Goal: Transaction & Acquisition: Purchase product/service

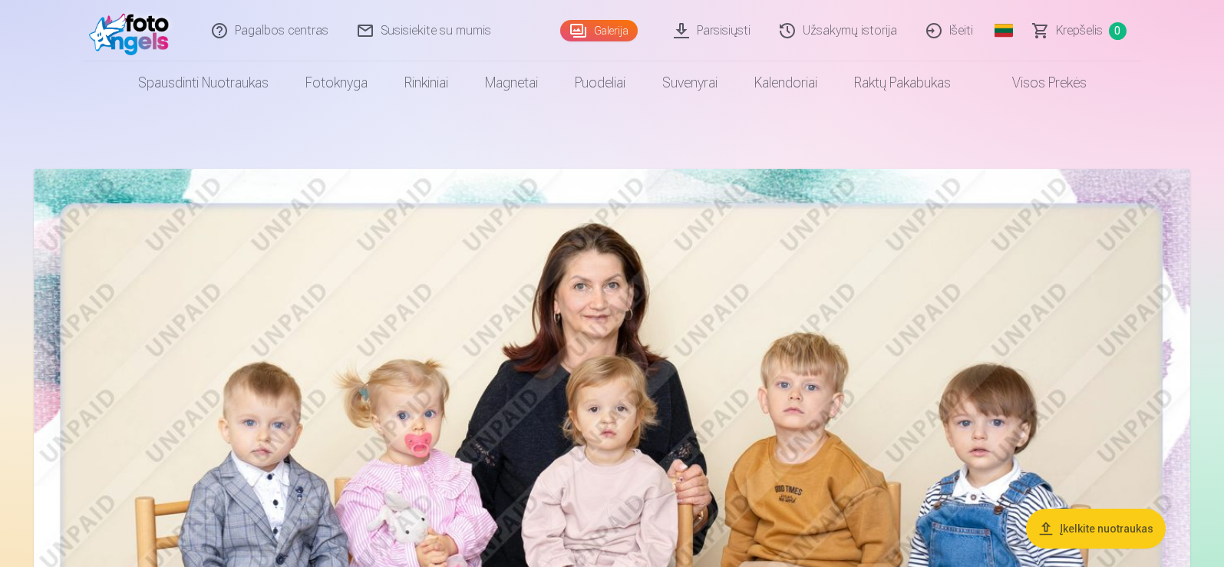
scroll to position [496, 0]
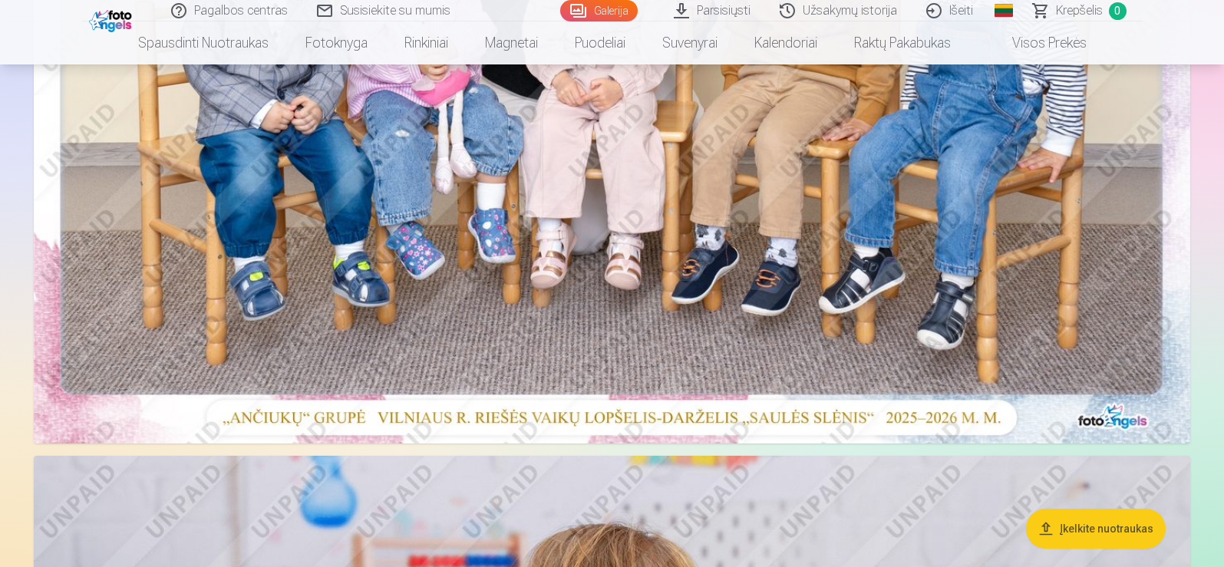
click at [883, 305] on img at bounding box center [612, 57] width 1156 height 771
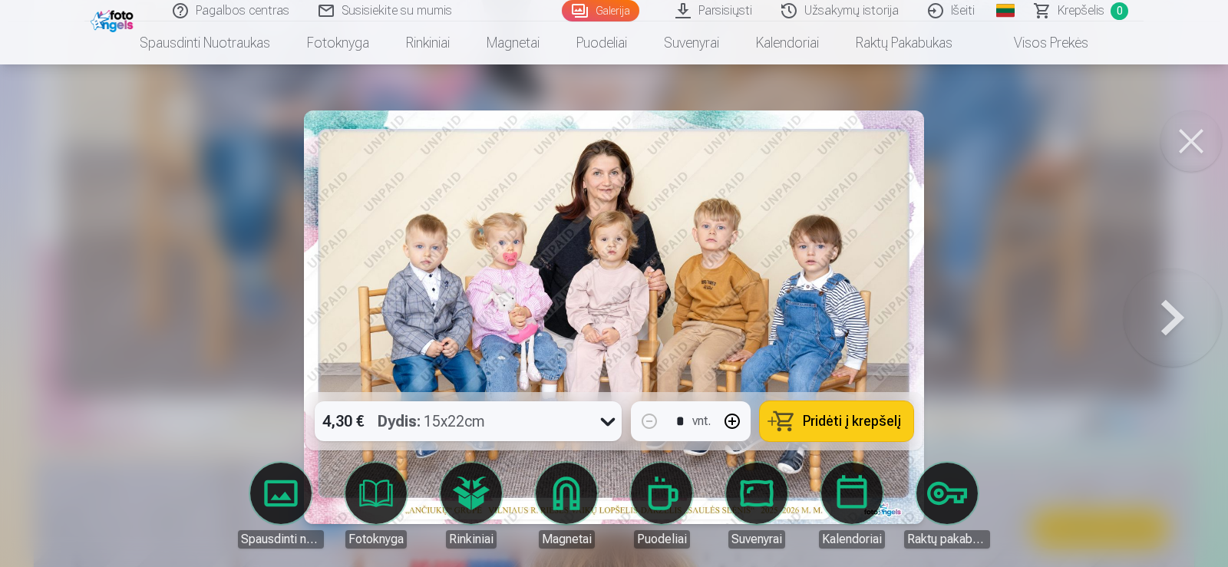
click at [609, 420] on icon at bounding box center [607, 421] width 25 height 25
click at [609, 420] on icon at bounding box center [608, 422] width 15 height 8
click at [1171, 308] on button at bounding box center [1172, 317] width 98 height 119
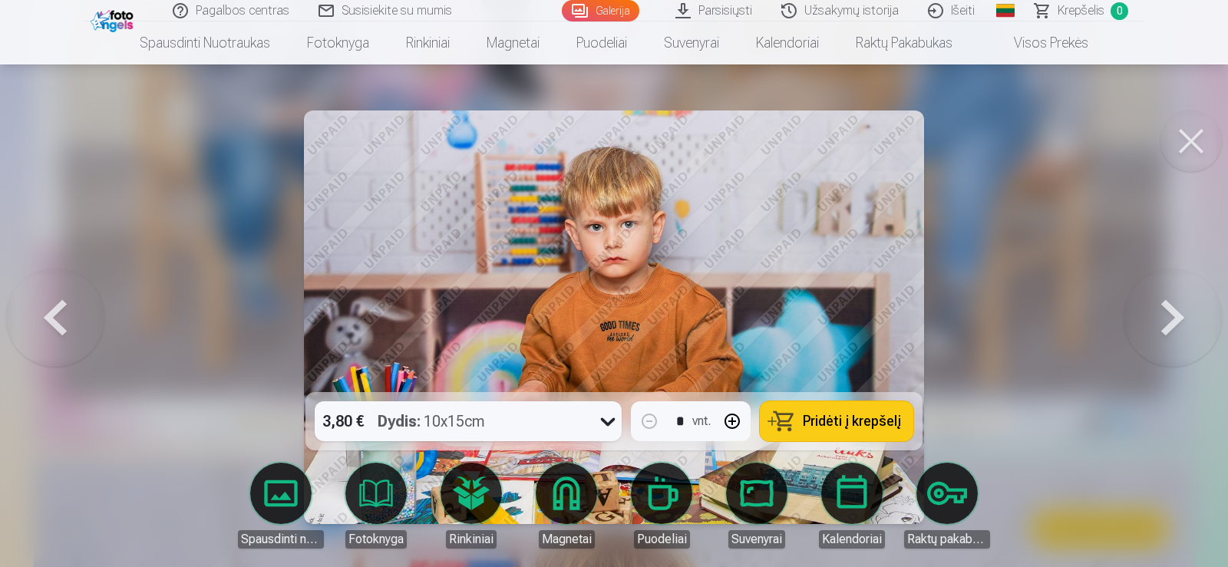
click at [1171, 308] on button at bounding box center [1172, 317] width 98 height 119
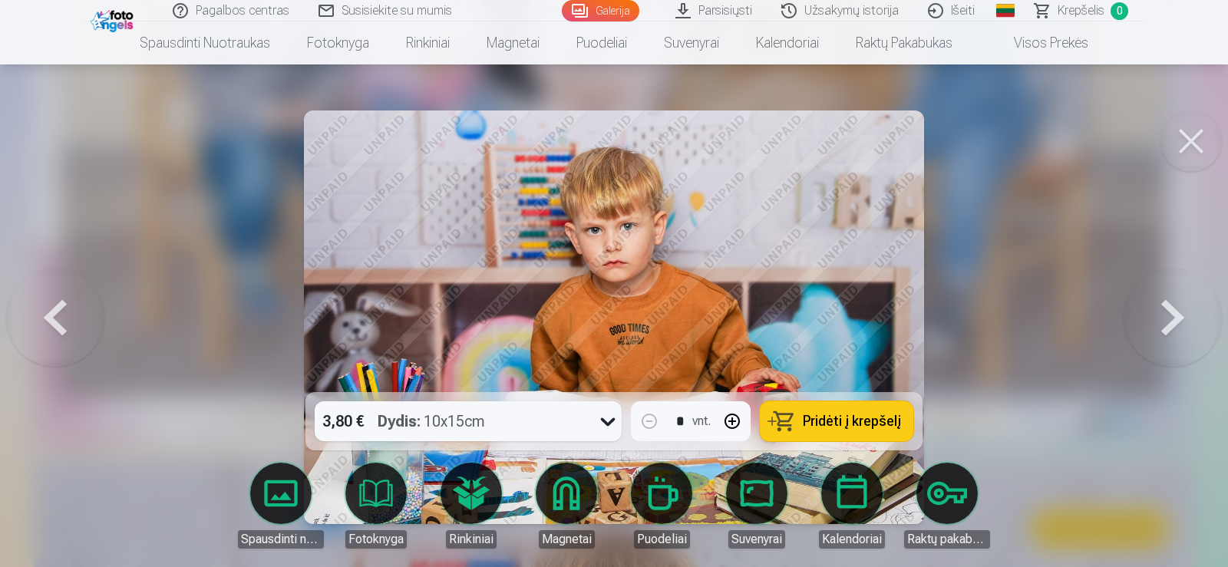
click at [1171, 308] on button at bounding box center [1172, 317] width 98 height 119
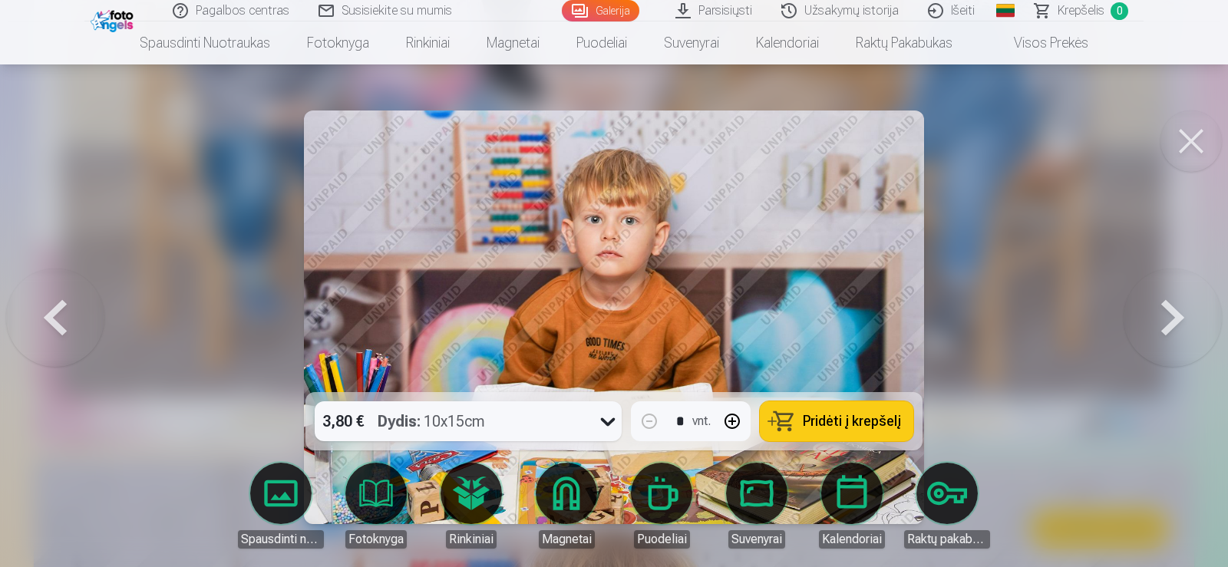
click at [1171, 308] on button at bounding box center [1172, 317] width 98 height 119
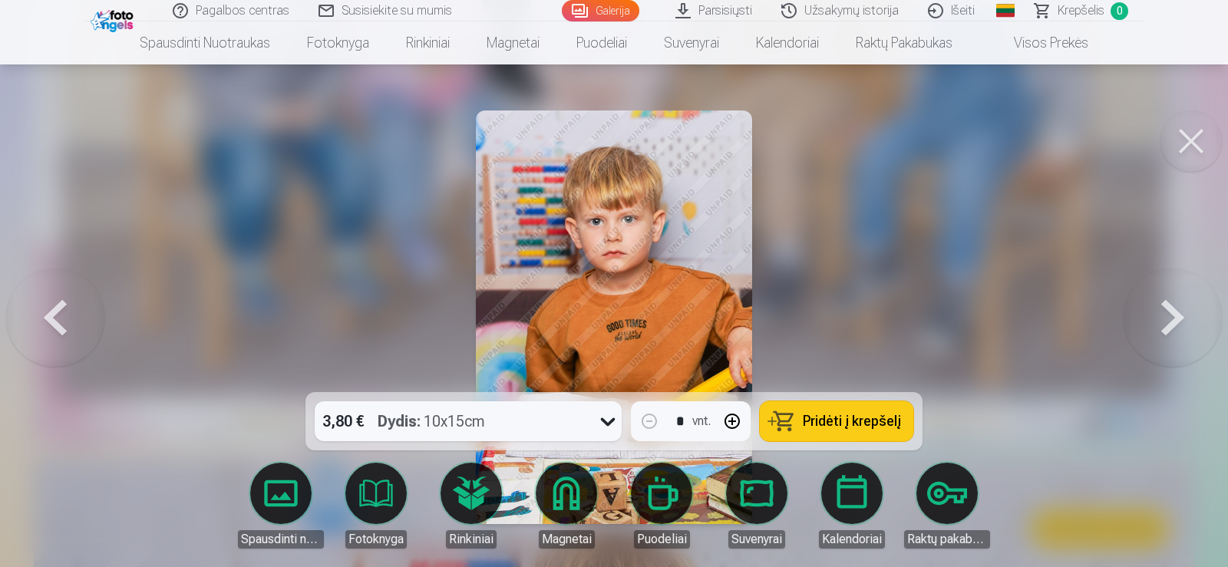
click at [1171, 308] on button at bounding box center [1172, 317] width 98 height 119
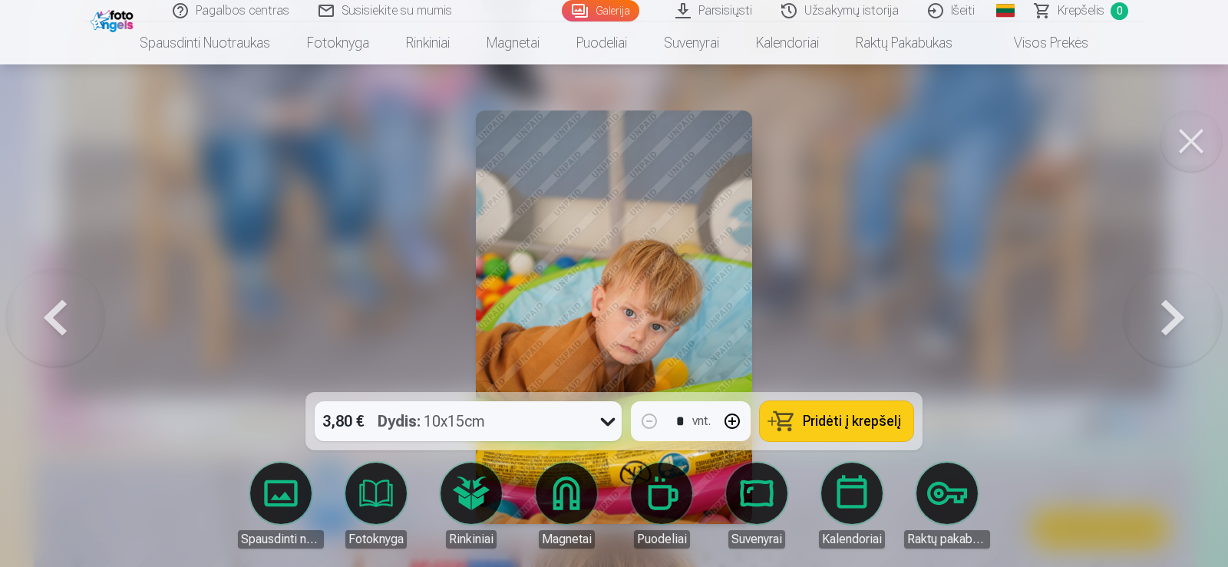
click at [1171, 308] on button at bounding box center [1172, 317] width 98 height 119
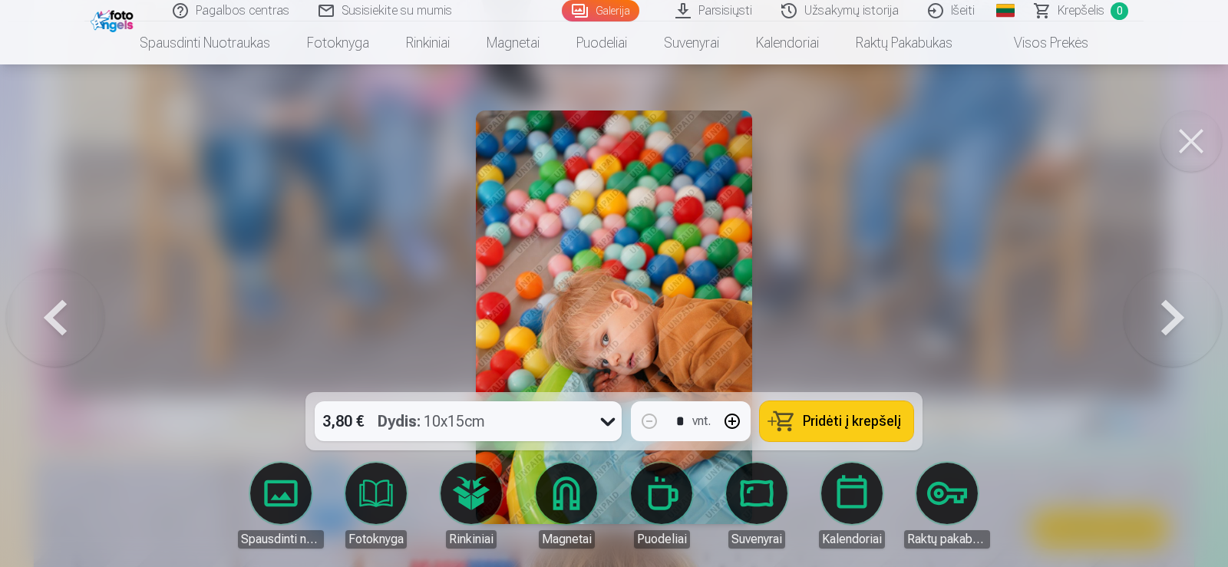
click at [1171, 308] on button at bounding box center [1172, 317] width 98 height 119
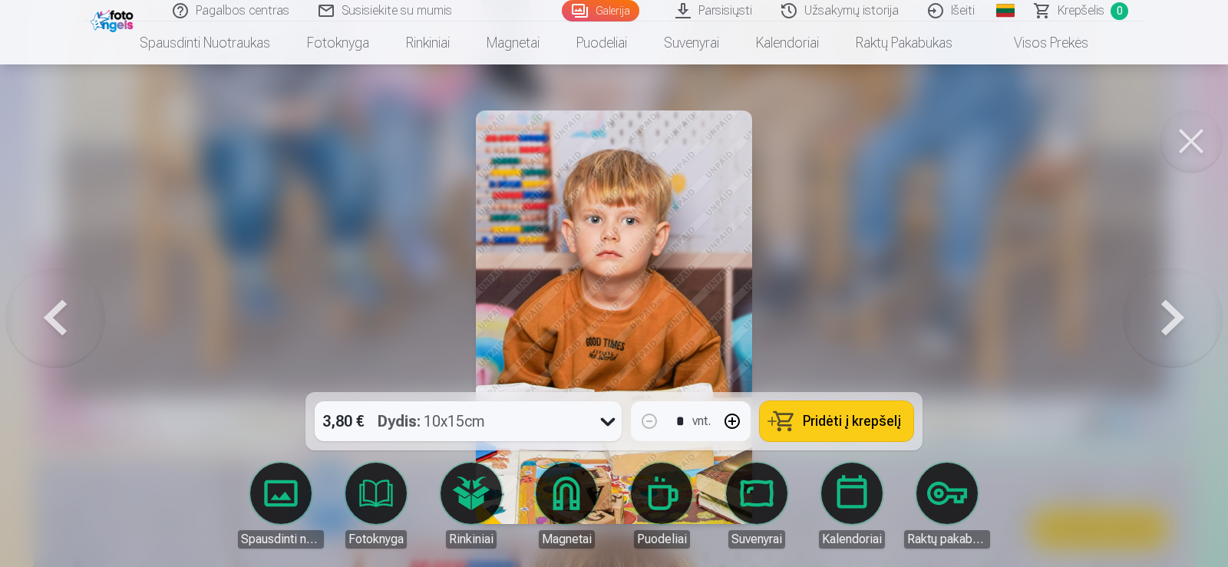
click at [1171, 308] on button at bounding box center [1172, 317] width 98 height 119
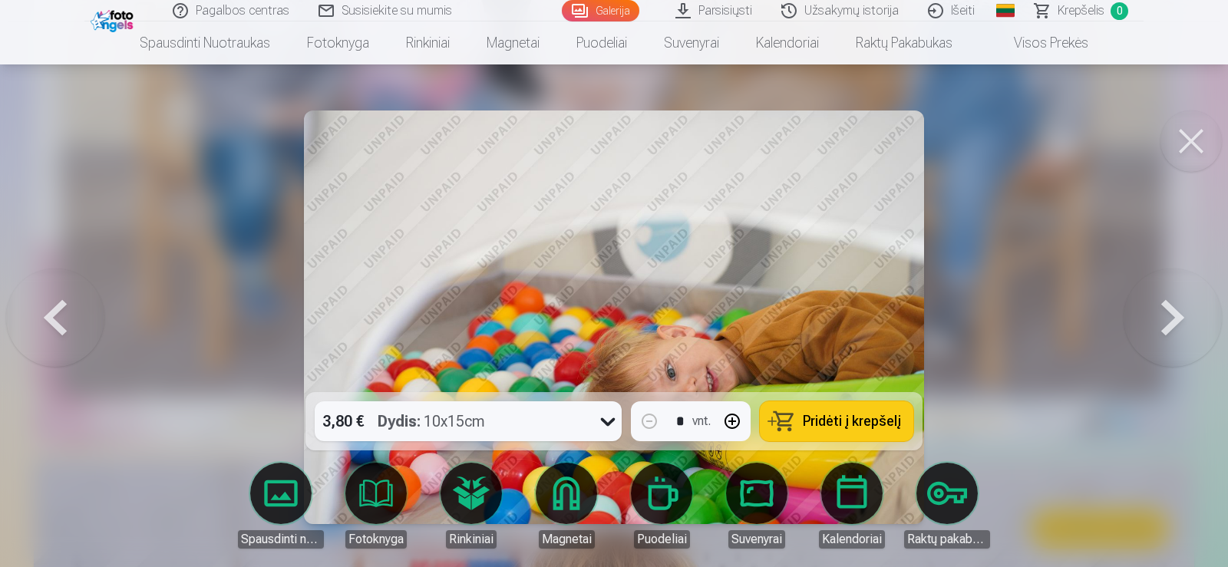
click at [1171, 308] on button at bounding box center [1172, 317] width 98 height 119
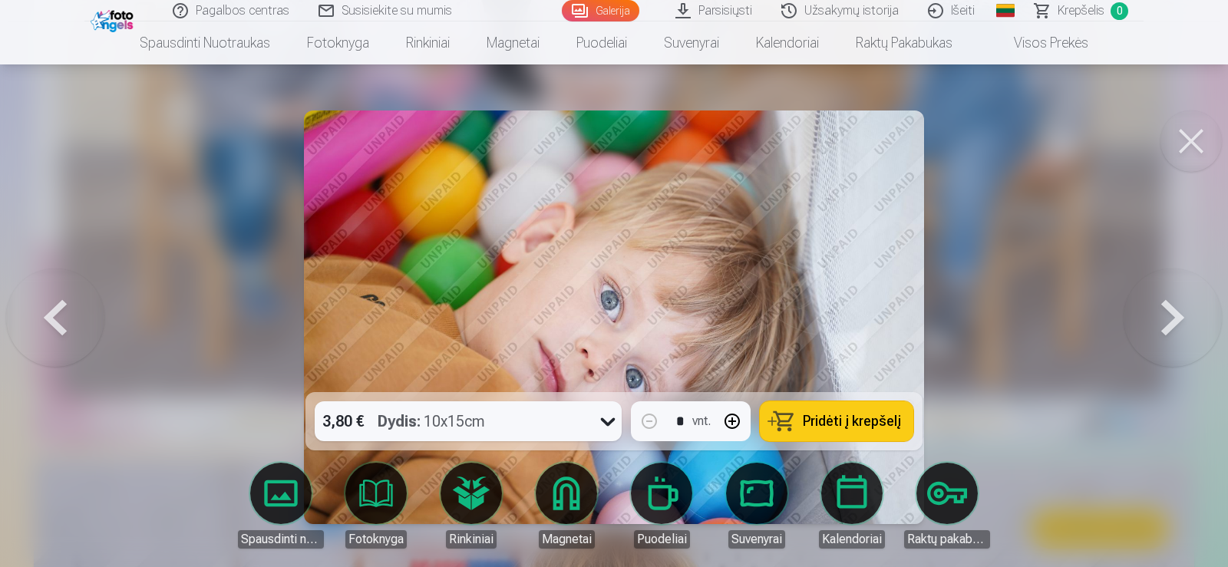
click at [1171, 308] on button at bounding box center [1172, 317] width 98 height 119
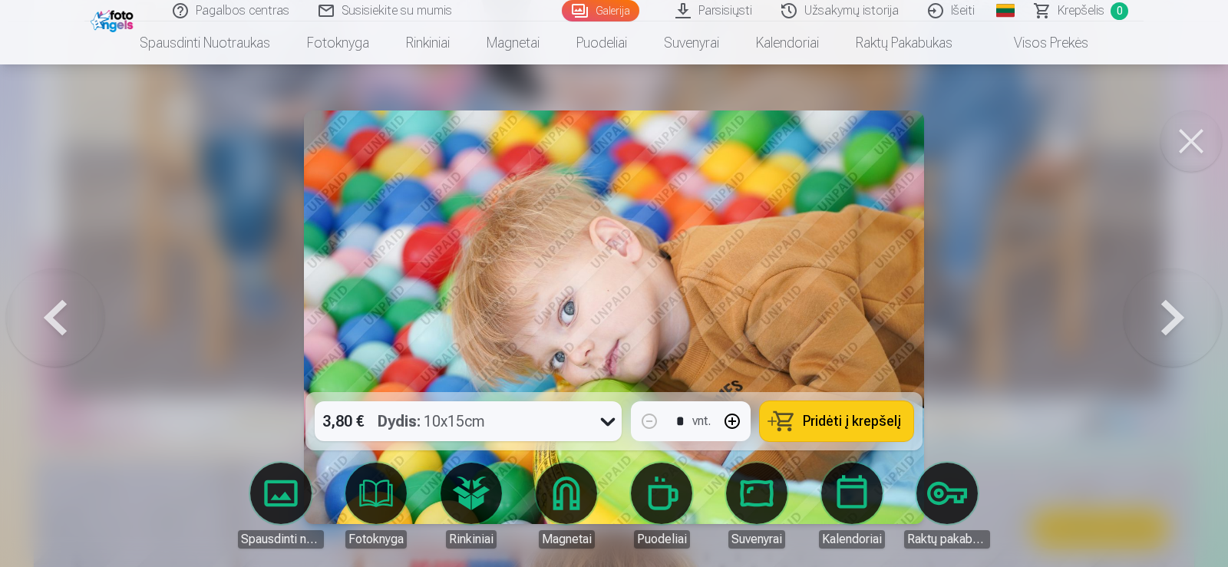
click at [1171, 308] on button at bounding box center [1172, 317] width 98 height 119
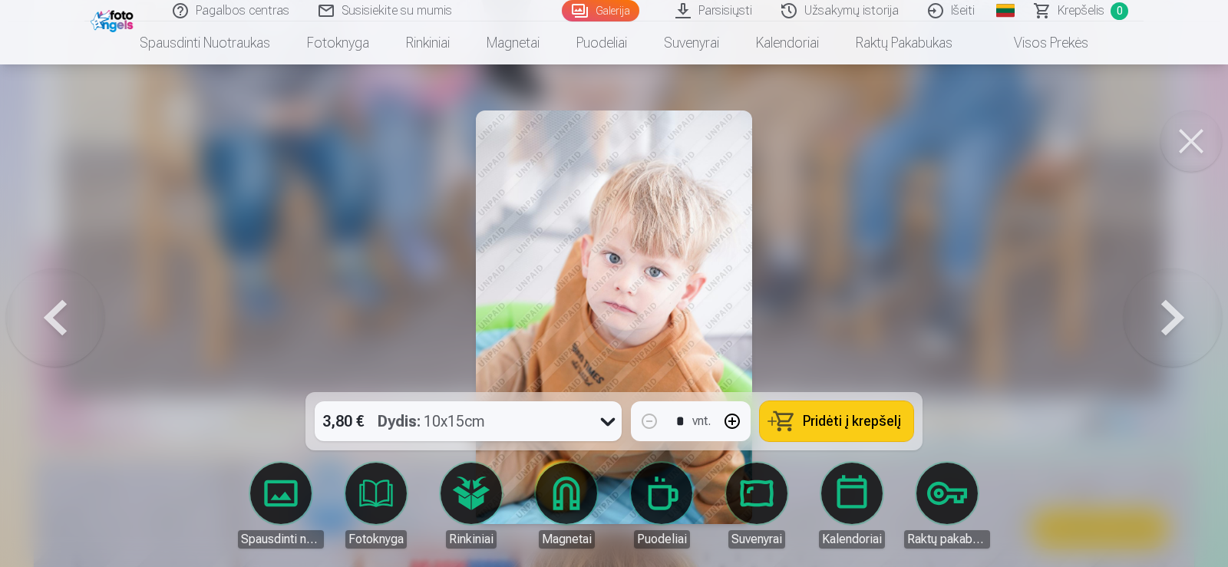
click at [603, 421] on icon at bounding box center [608, 422] width 15 height 8
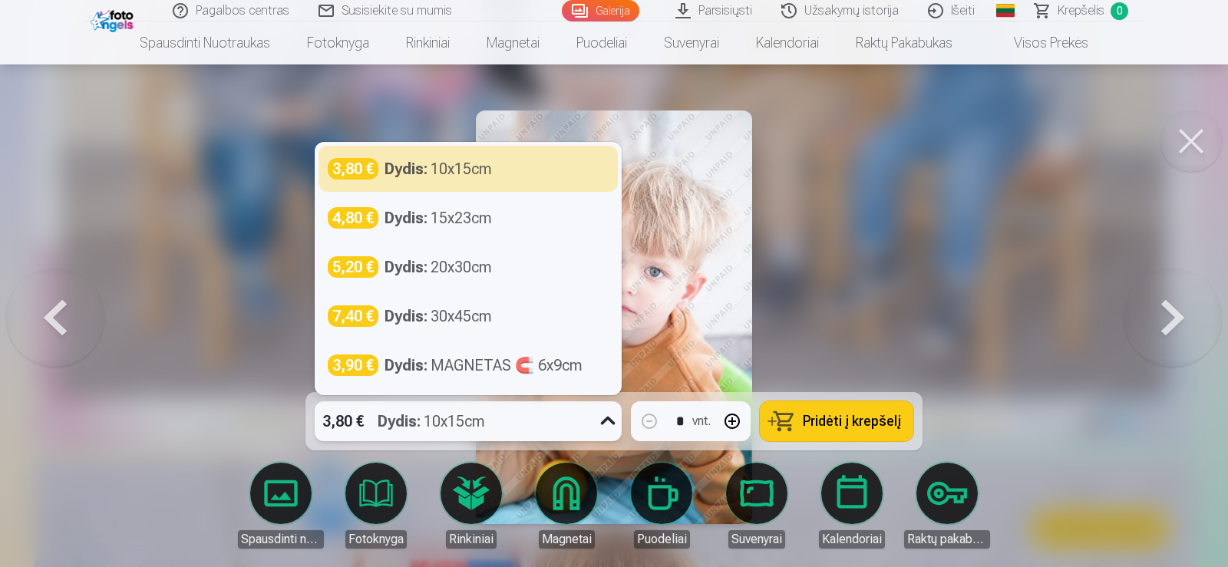
click at [603, 421] on icon at bounding box center [608, 421] width 15 height 8
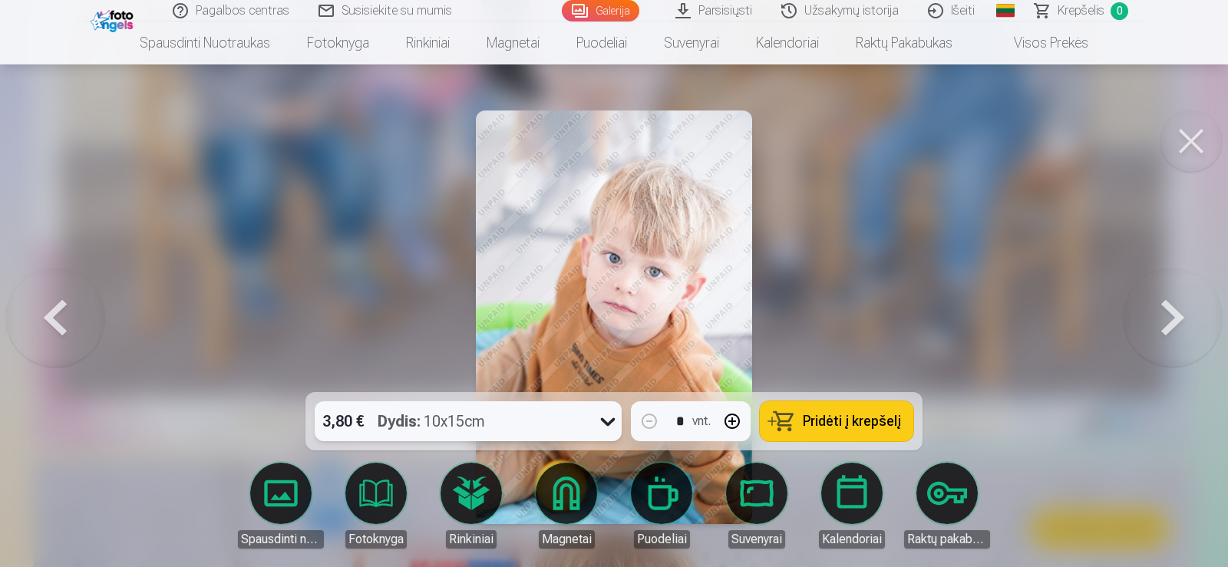
click at [1165, 318] on button at bounding box center [1172, 317] width 98 height 119
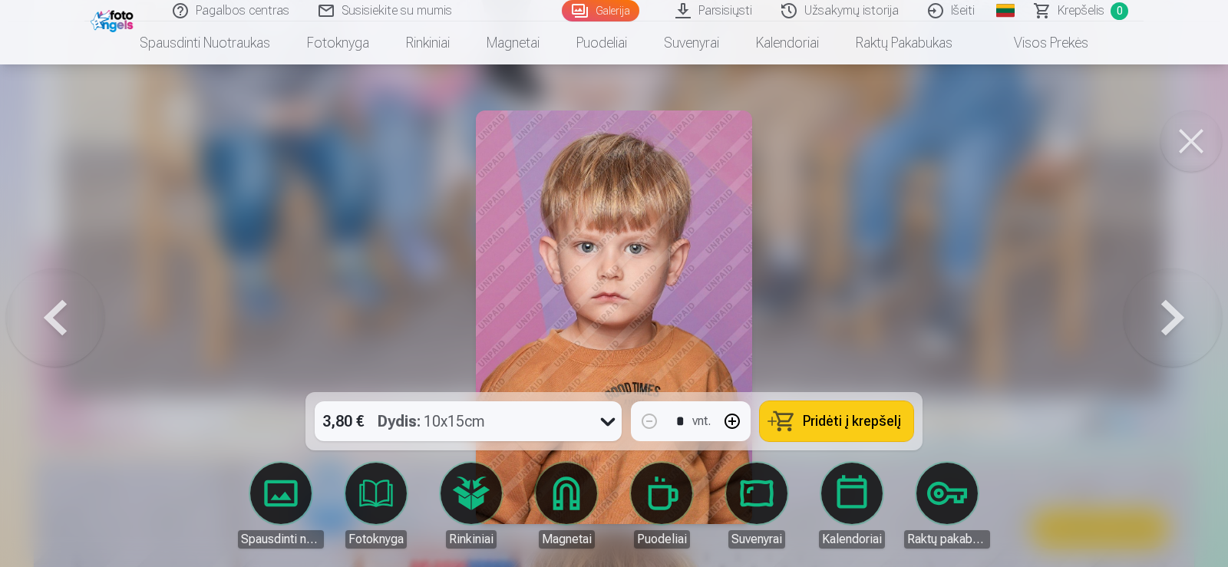
click at [1165, 318] on button at bounding box center [1172, 317] width 98 height 119
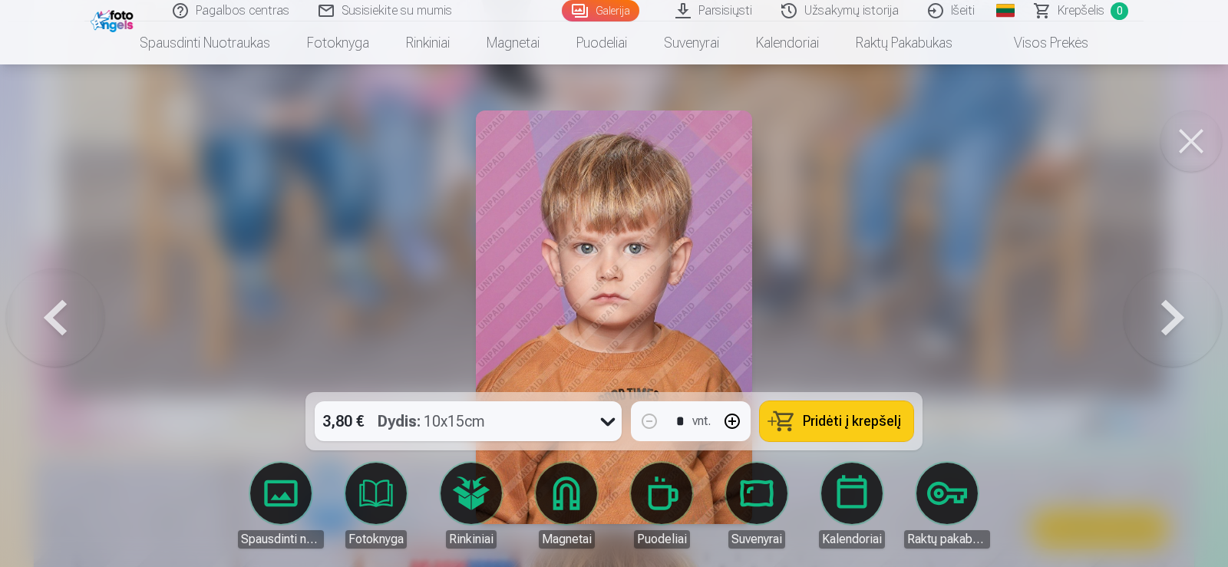
click at [1165, 318] on button at bounding box center [1172, 317] width 98 height 119
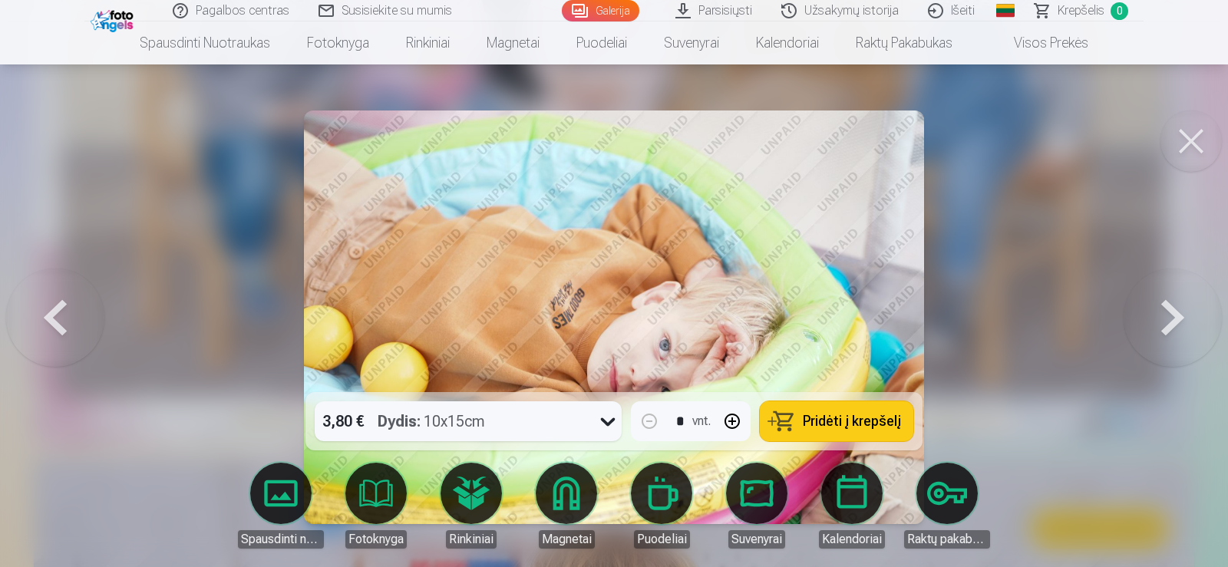
click at [1165, 318] on button at bounding box center [1172, 317] width 98 height 119
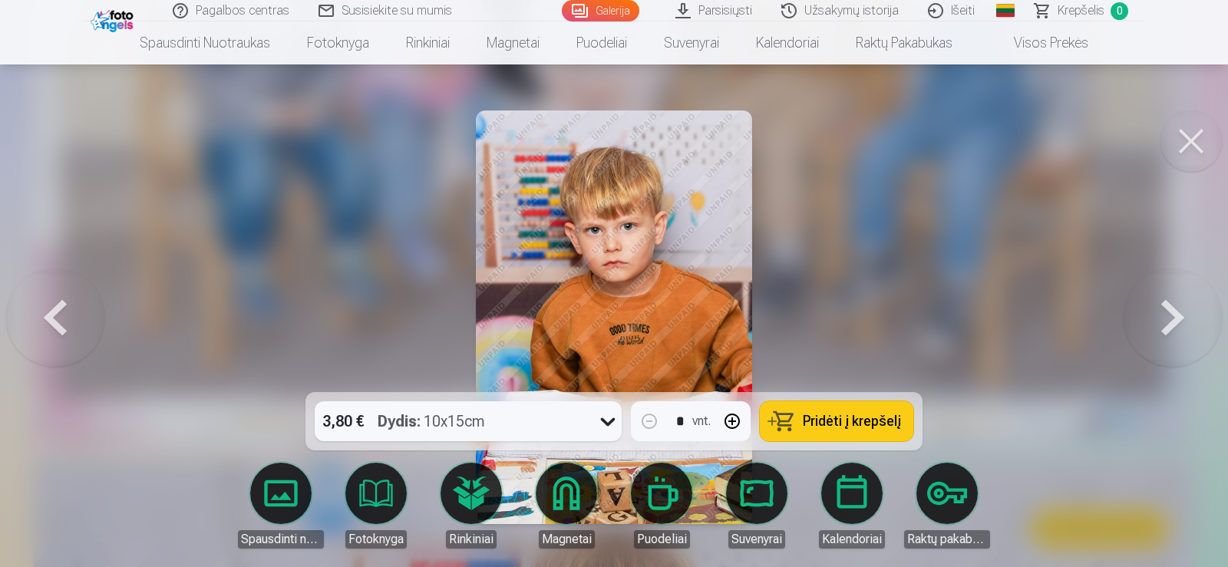
click at [1165, 318] on button at bounding box center [1172, 317] width 98 height 119
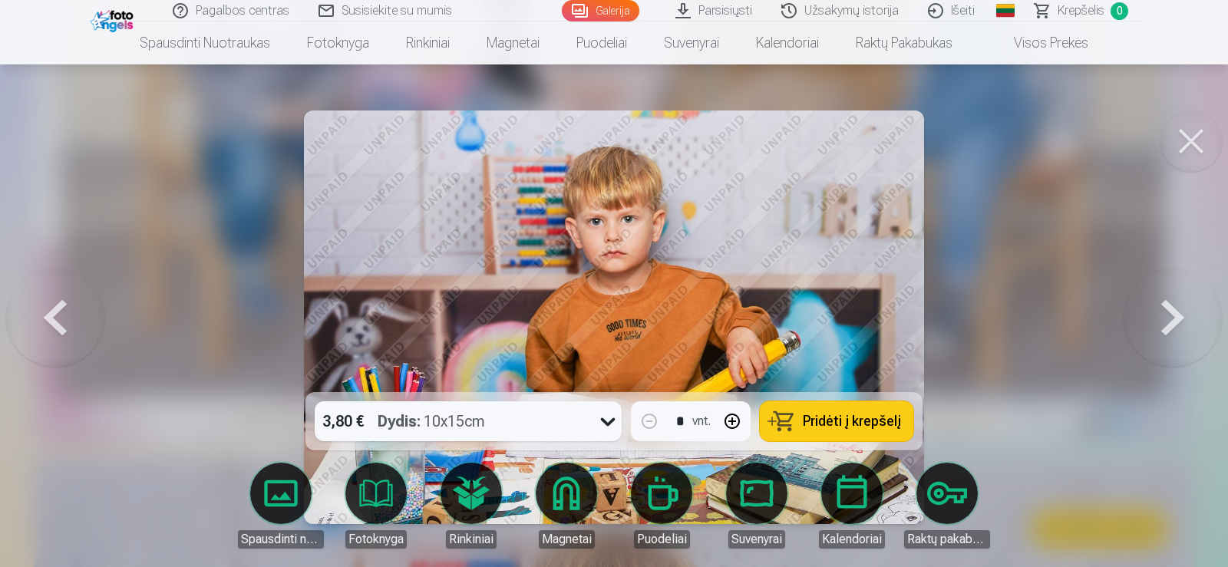
click at [1165, 318] on button at bounding box center [1172, 317] width 98 height 119
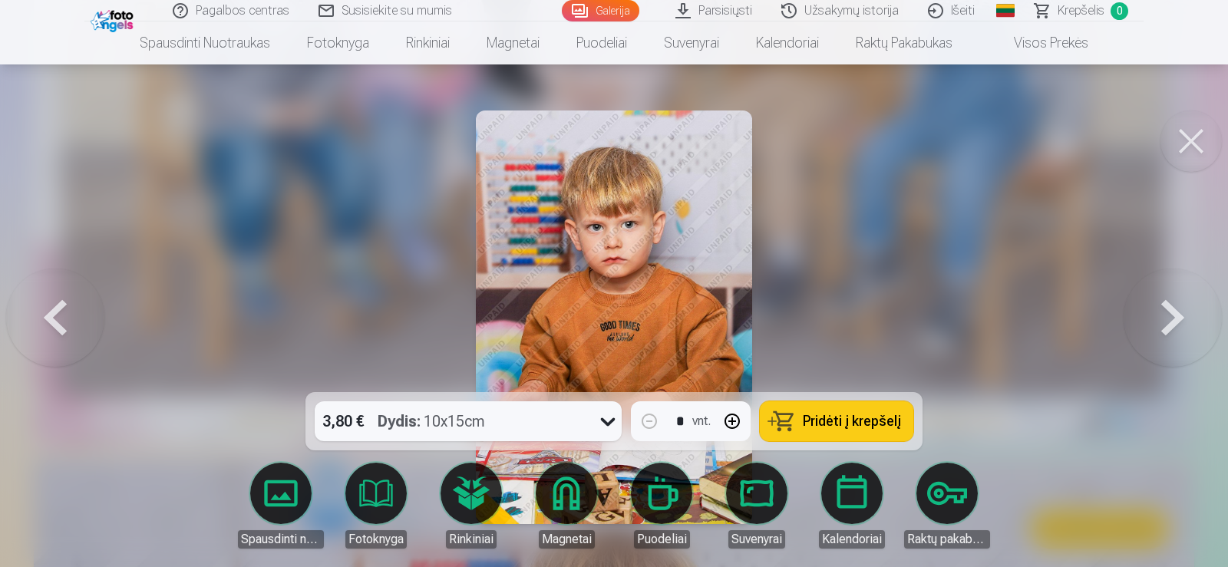
click at [1165, 318] on button at bounding box center [1172, 317] width 98 height 119
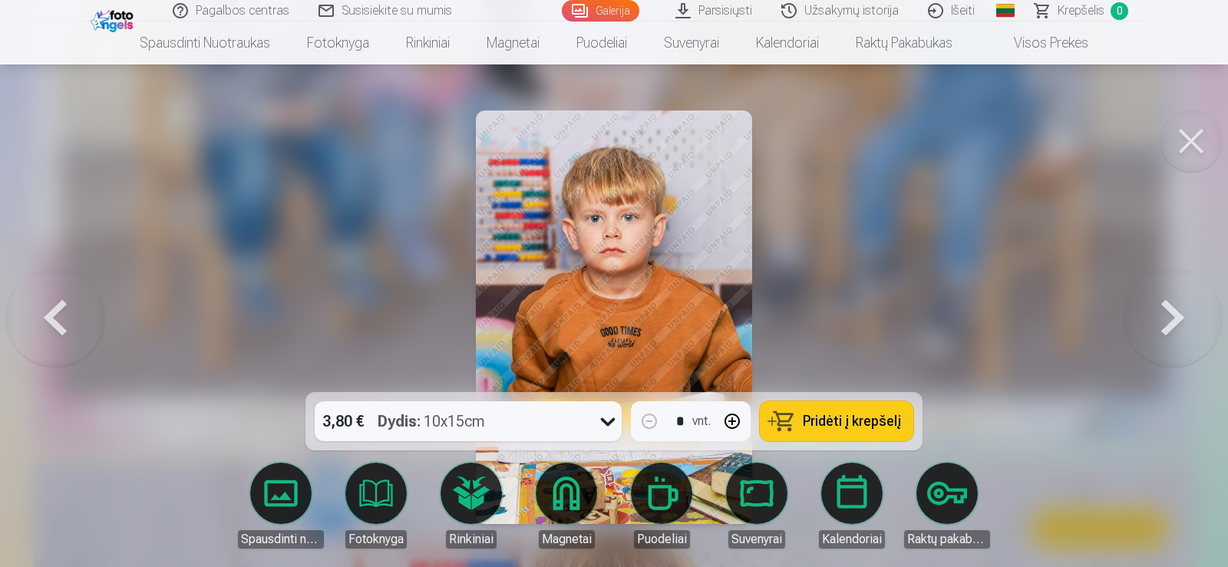
click at [1165, 318] on button at bounding box center [1172, 317] width 98 height 119
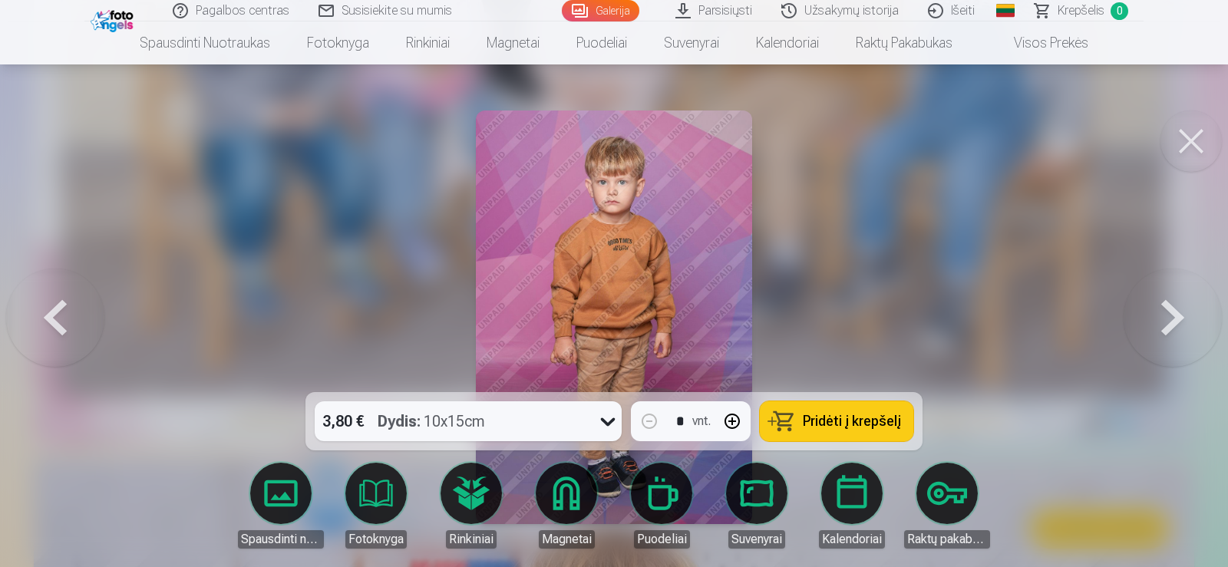
click at [1165, 318] on button at bounding box center [1172, 317] width 98 height 119
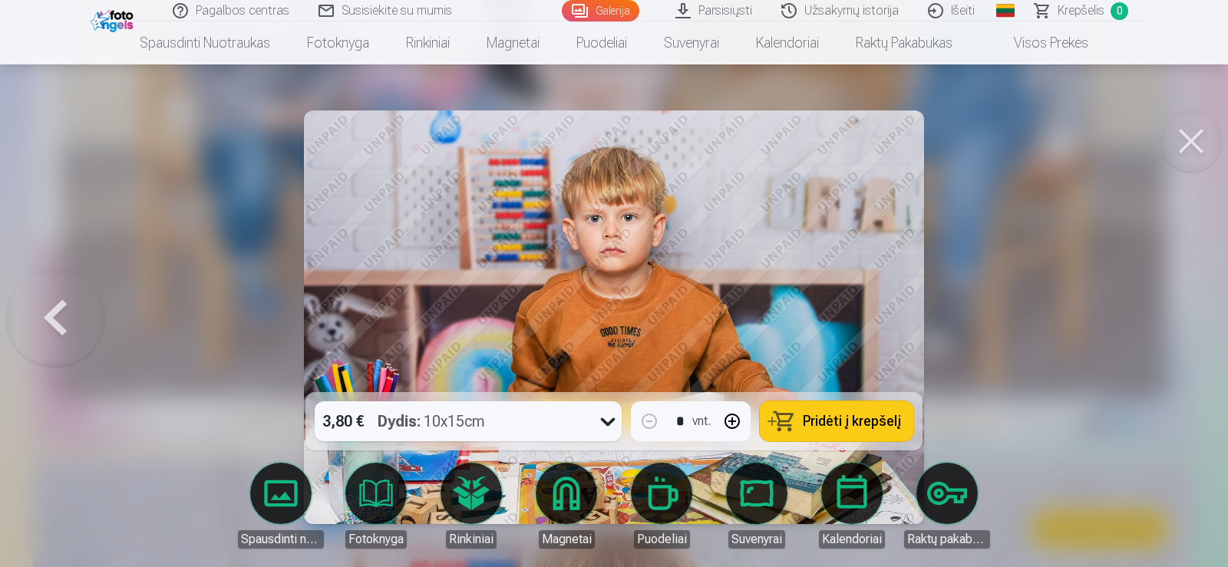
click at [1194, 128] on button at bounding box center [1190, 140] width 61 height 61
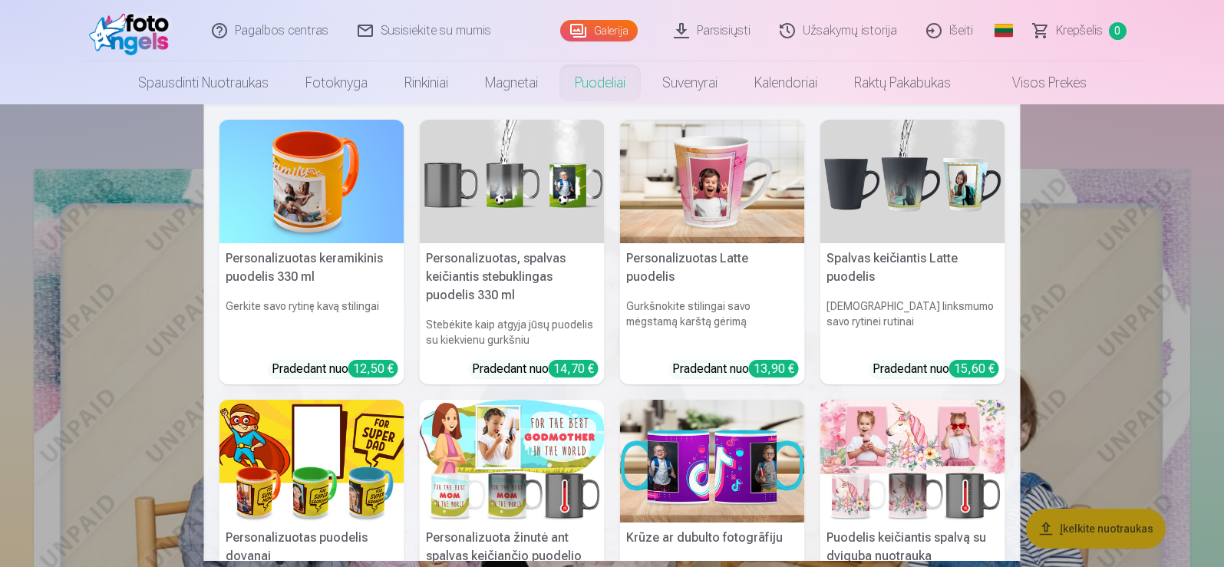
click at [603, 87] on link "Puodeliai" at bounding box center [599, 82] width 87 height 43
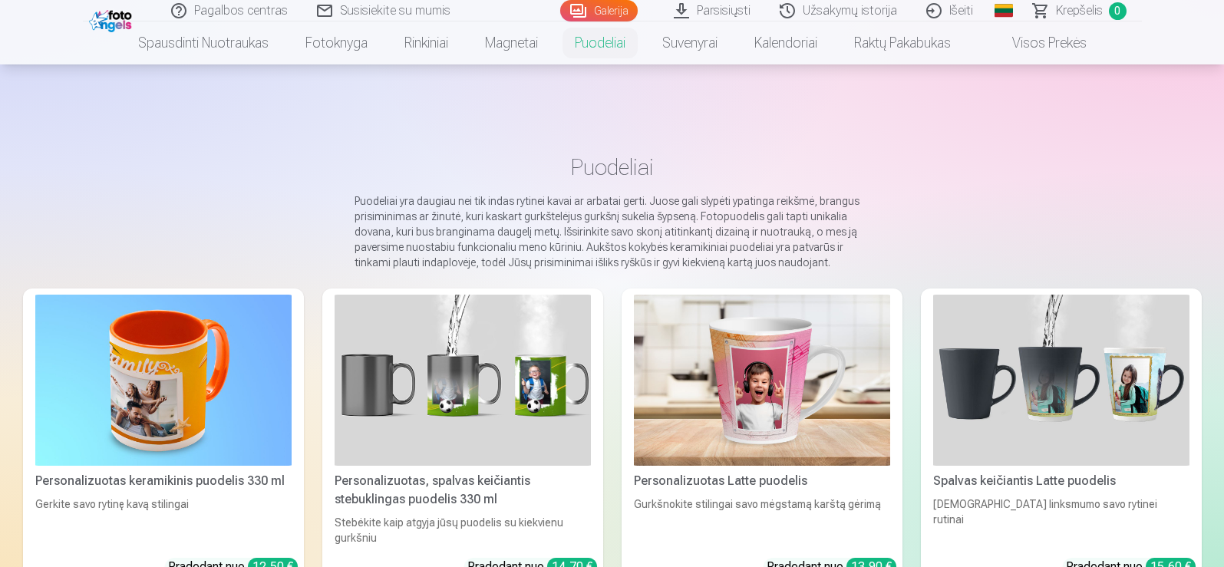
scroll to position [496, 0]
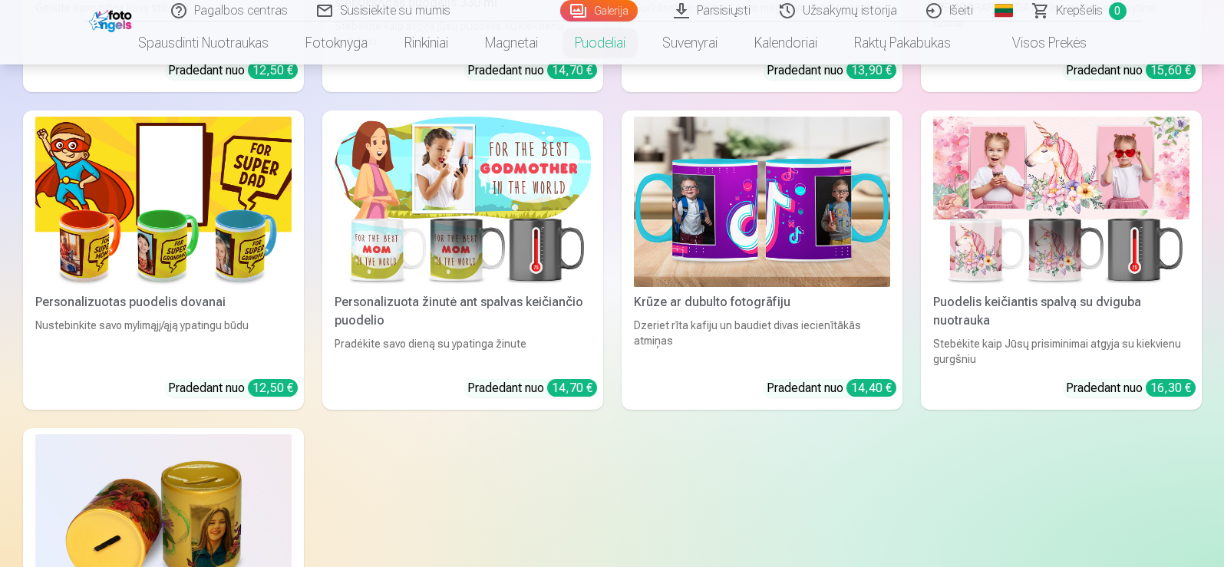
drag, startPoint x: 1227, startPoint y: 262, endPoint x: 501, endPoint y: 49, distance: 756.3
click at [501, 49] on link "Magnetai" at bounding box center [512, 42] width 90 height 43
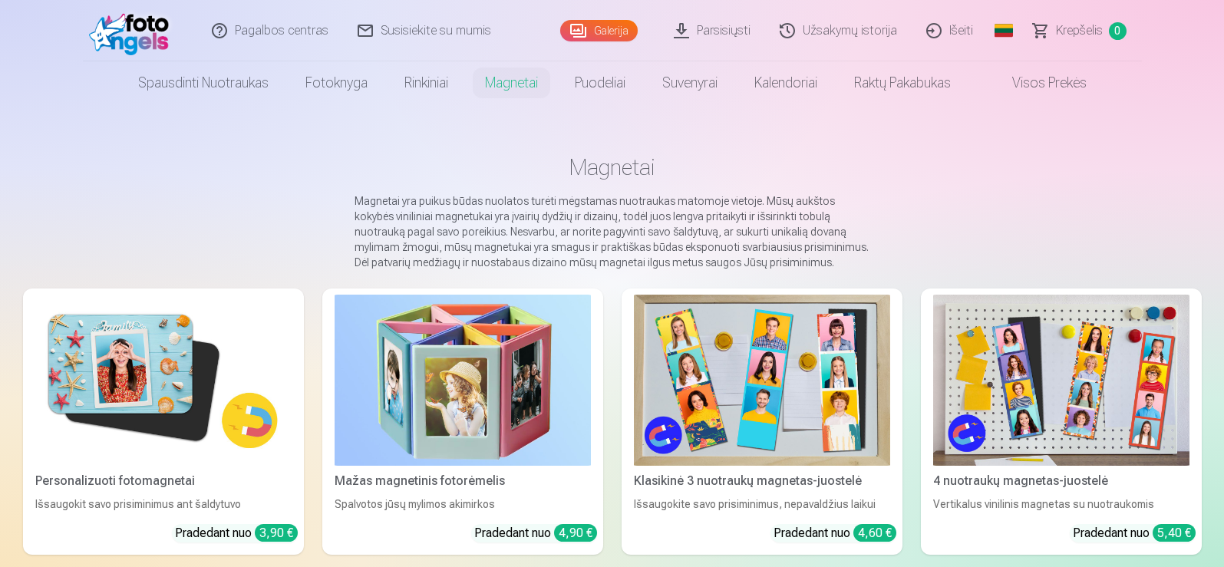
click at [235, 368] on img at bounding box center [163, 380] width 256 height 171
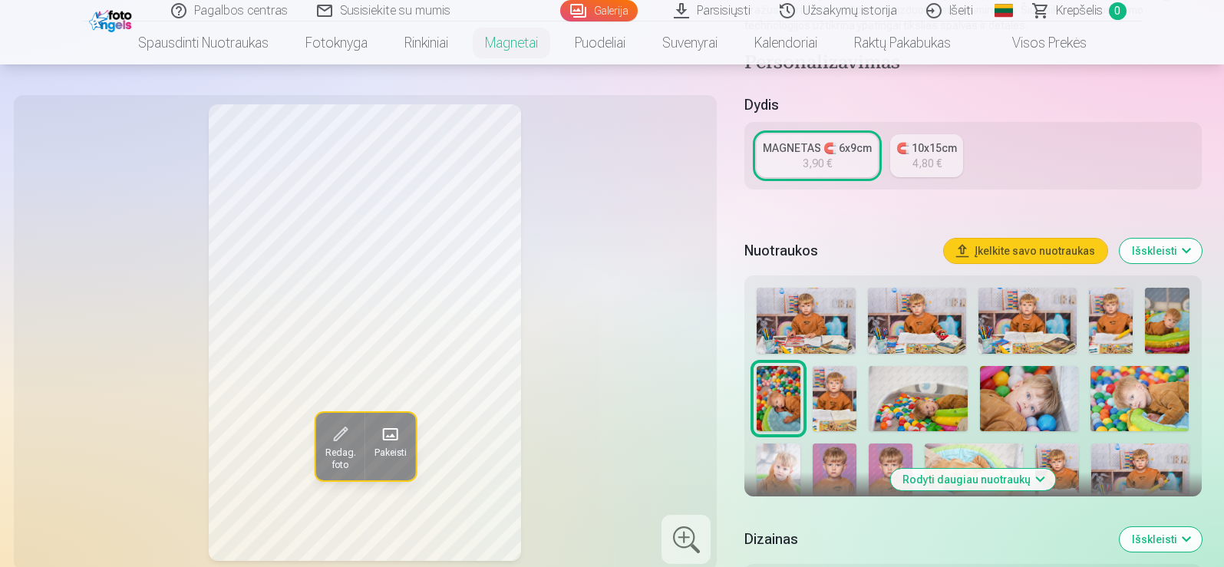
scroll to position [358, 0]
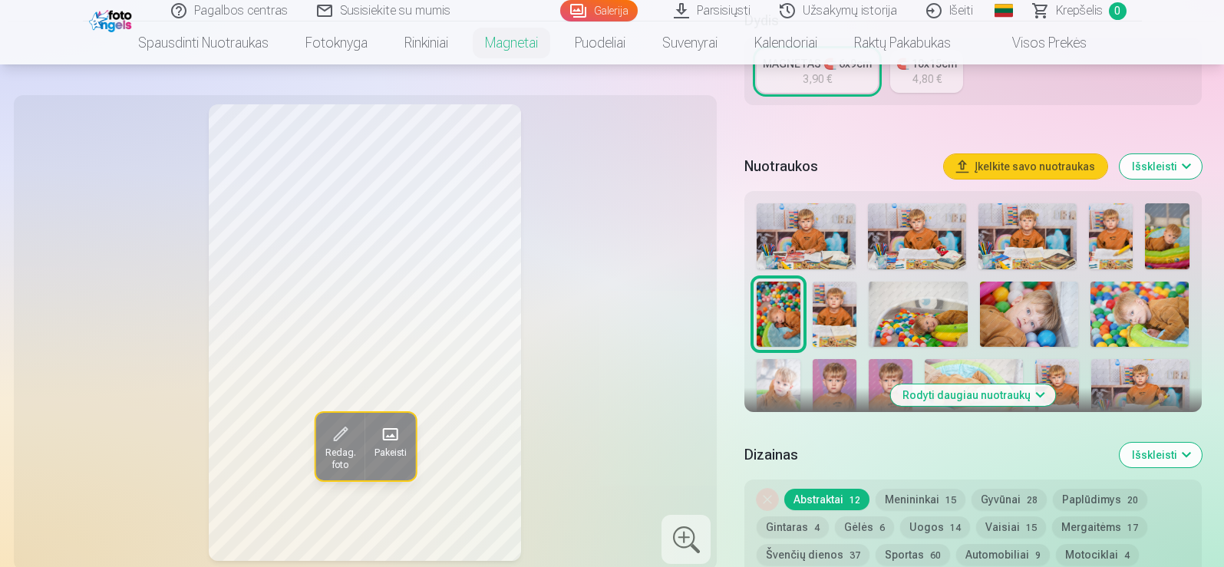
click at [844, 386] on img at bounding box center [835, 391] width 44 height 65
click at [887, 381] on img at bounding box center [891, 391] width 44 height 65
click at [830, 381] on img at bounding box center [835, 391] width 44 height 65
click at [885, 378] on img at bounding box center [891, 391] width 44 height 65
click at [770, 399] on img at bounding box center [779, 391] width 44 height 65
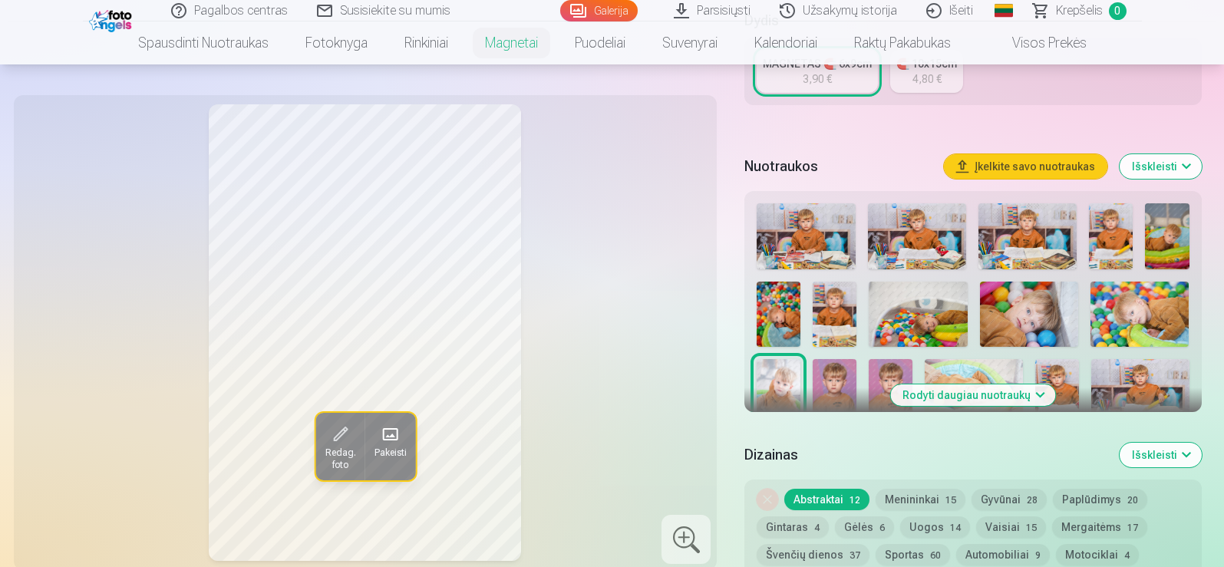
click at [833, 312] on img at bounding box center [835, 315] width 44 height 66
click at [828, 211] on img at bounding box center [806, 236] width 98 height 66
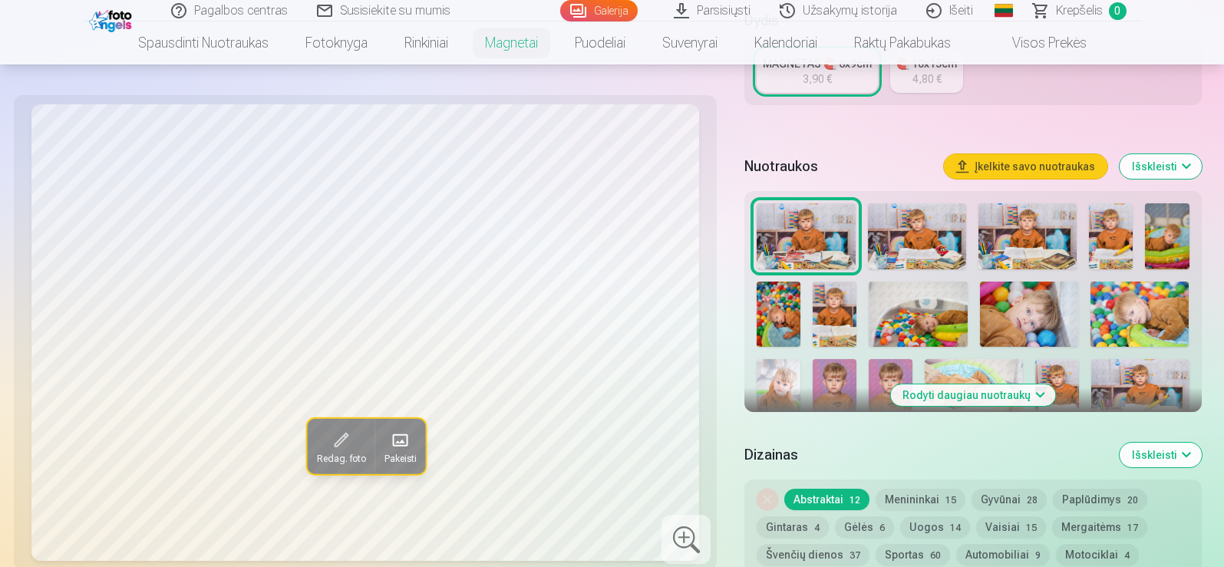
click at [915, 233] on img at bounding box center [917, 236] width 98 height 66
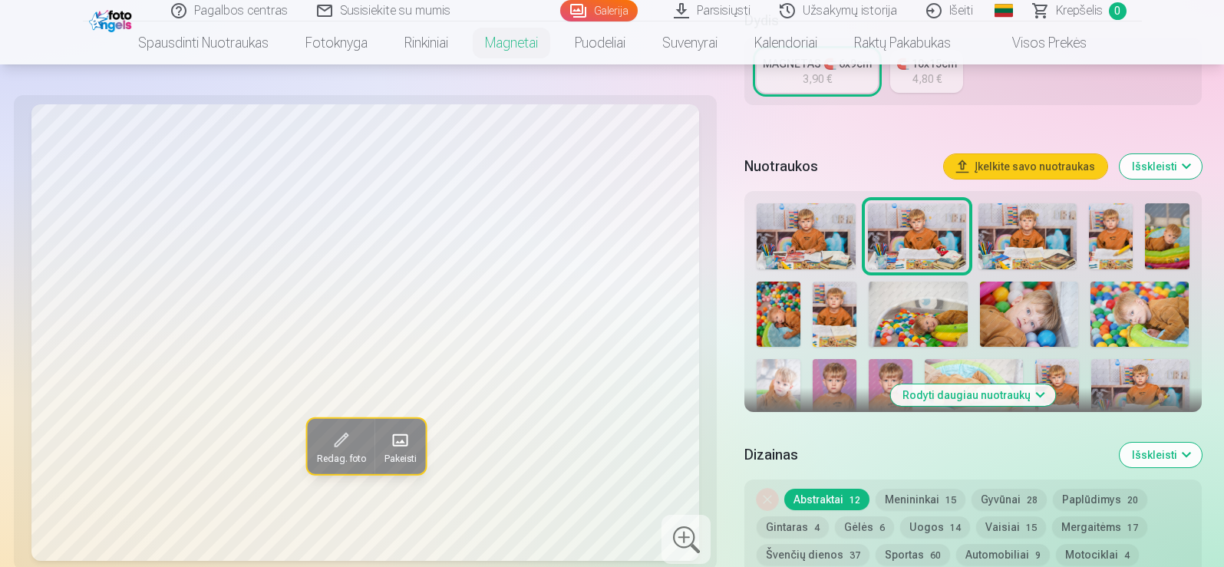
click at [1006, 247] on img at bounding box center [1027, 236] width 98 height 66
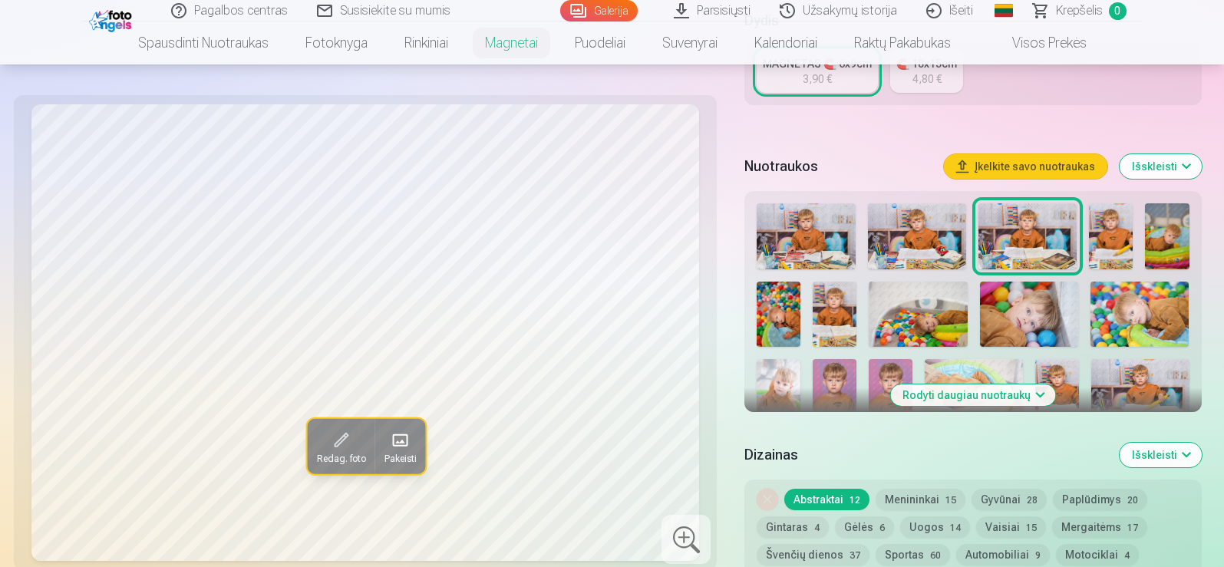
click at [1106, 232] on img at bounding box center [1111, 236] width 44 height 66
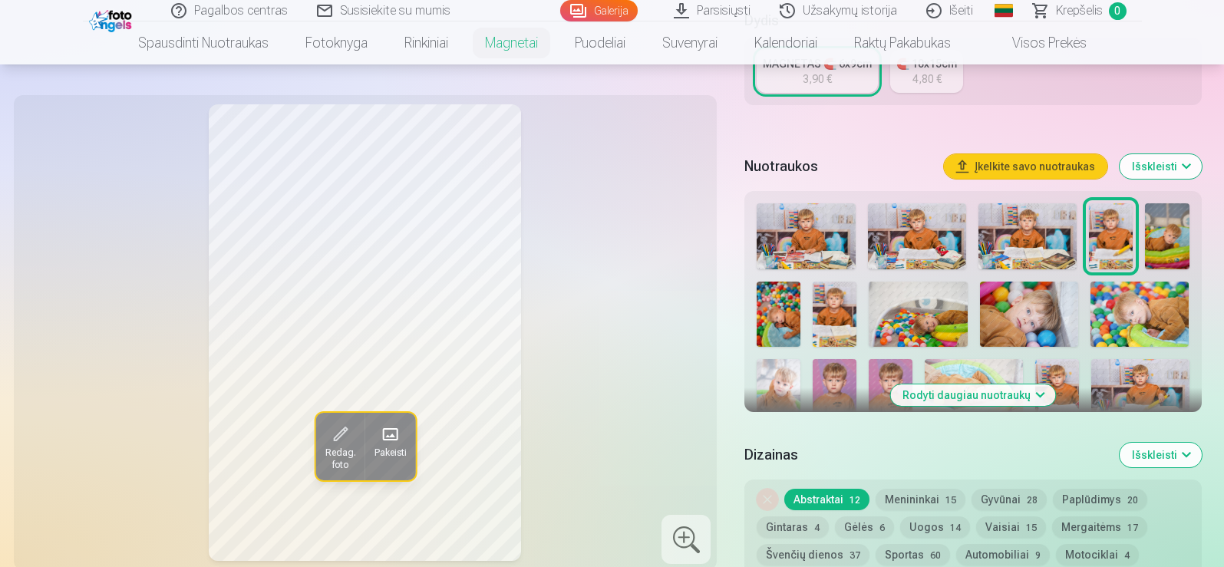
click at [830, 310] on img at bounding box center [835, 315] width 44 height 66
click at [1047, 361] on img at bounding box center [1057, 391] width 44 height 65
click at [1130, 358] on div at bounding box center [972, 351] width 444 height 308
click at [1130, 390] on img at bounding box center [1140, 391] width 98 height 65
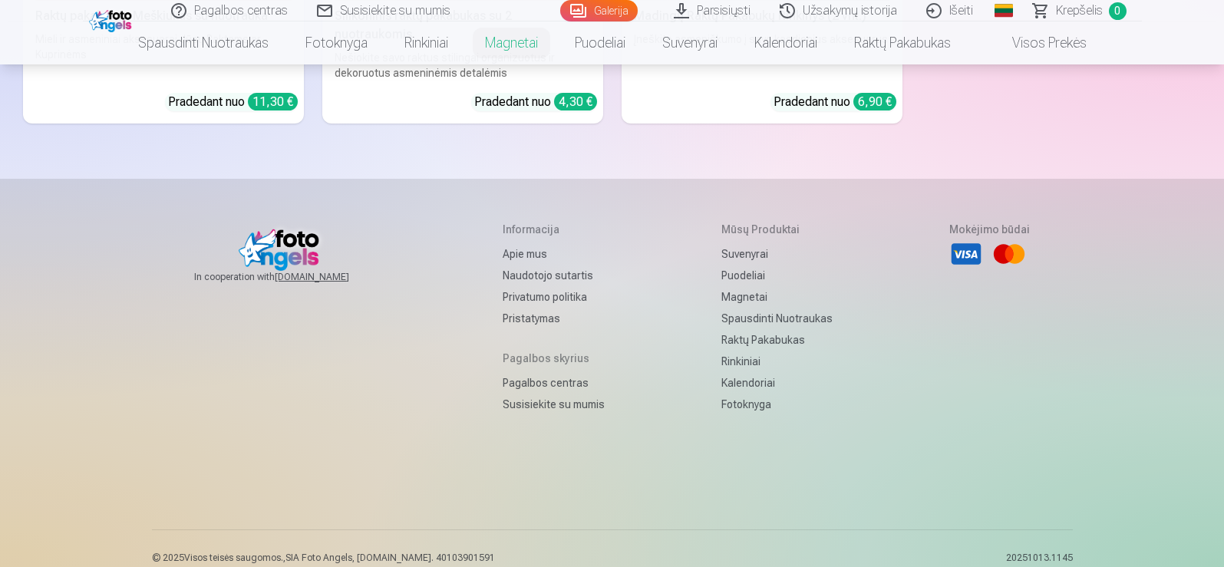
scroll to position [6257, 0]
